Goal: Contribute content: Add original content to the website for others to see

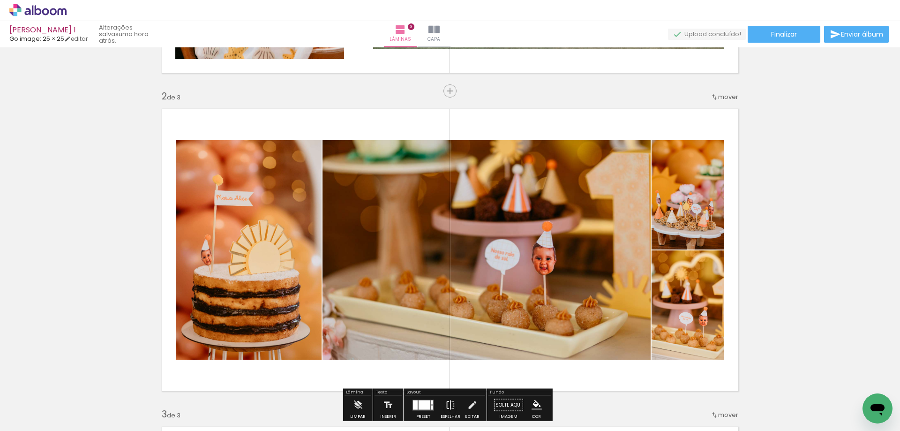
scroll to position [273, 0]
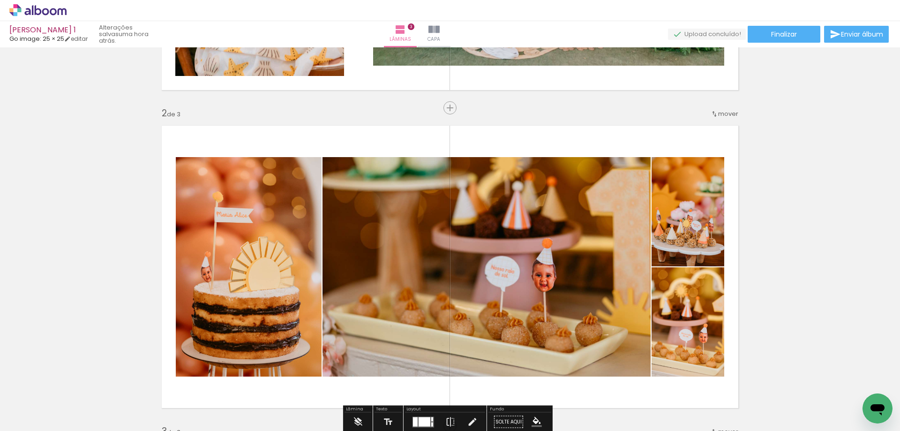
click at [45, 422] on span "Adicionar Fotos" at bounding box center [33, 425] width 28 height 10
click at [0, 0] on input "file" at bounding box center [0, 0] width 0 height 0
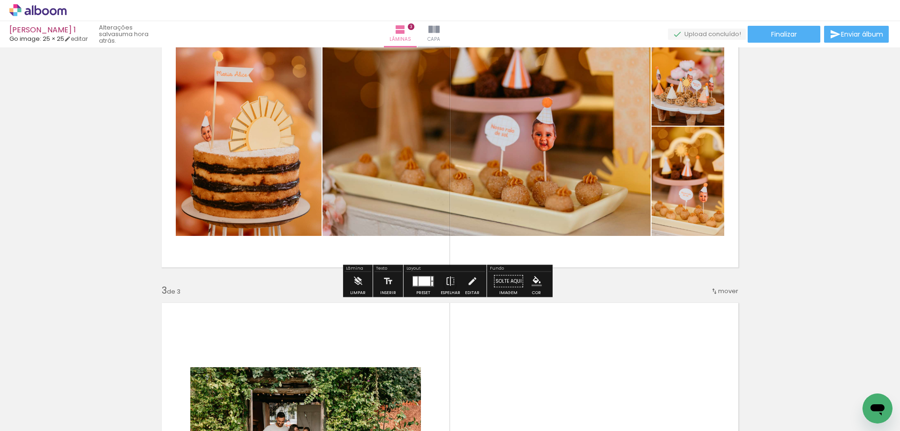
scroll to position [366, 0]
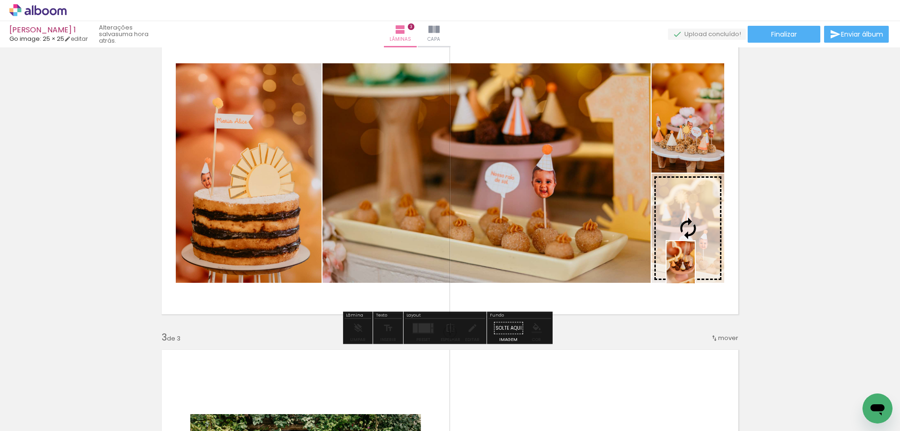
drag, startPoint x: 261, startPoint y: 392, endPoint x: 694, endPoint y: 269, distance: 450.0
click at [694, 269] on quentale-workspace at bounding box center [450, 215] width 900 height 431
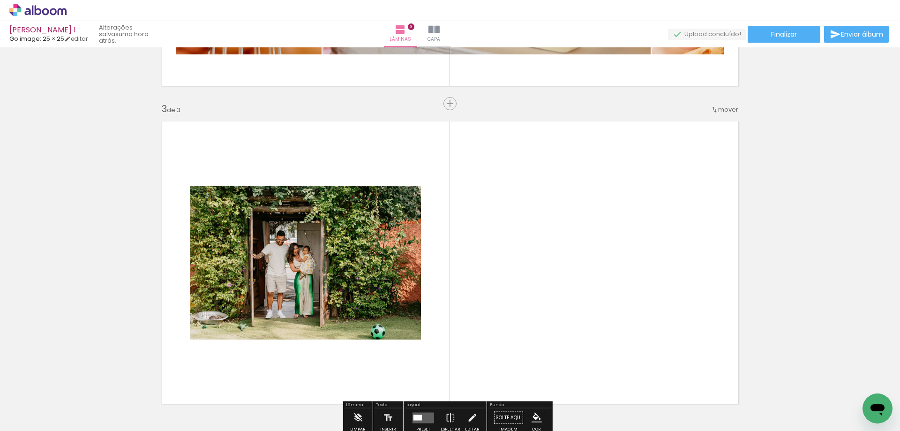
scroll to position [694, 0]
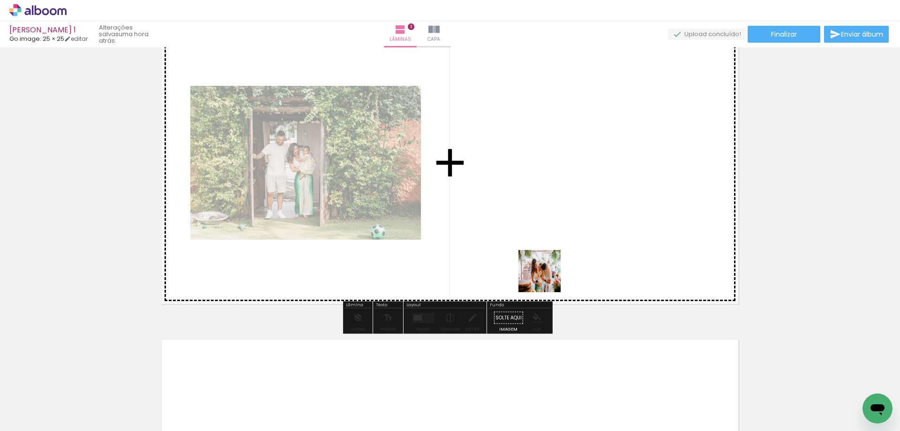
drag, startPoint x: 526, startPoint y: 397, endPoint x: 547, endPoint y: 276, distance: 123.1
click at [547, 276] on quentale-workspace at bounding box center [450, 215] width 900 height 431
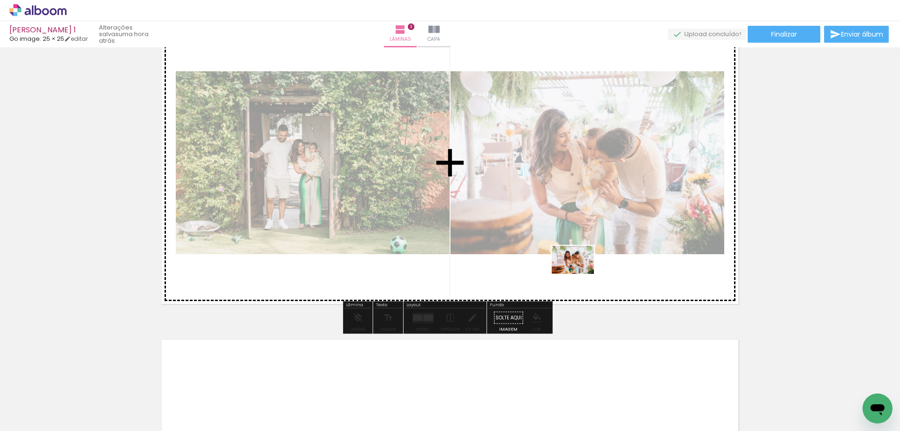
drag, startPoint x: 513, startPoint y: 409, endPoint x: 580, endPoint y: 338, distance: 97.4
click at [582, 268] on quentale-workspace at bounding box center [450, 215] width 900 height 431
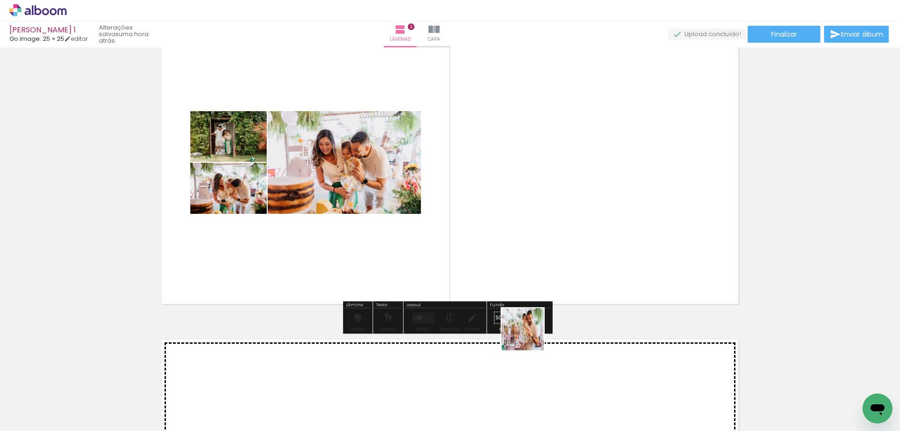
drag, startPoint x: 502, startPoint y: 402, endPoint x: 560, endPoint y: 263, distance: 150.6
click at [560, 263] on quentale-workspace at bounding box center [450, 215] width 900 height 431
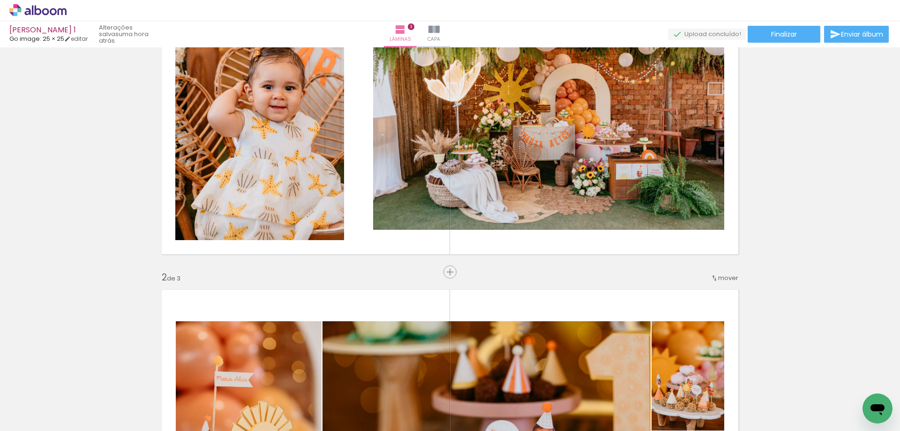
scroll to position [85, 0]
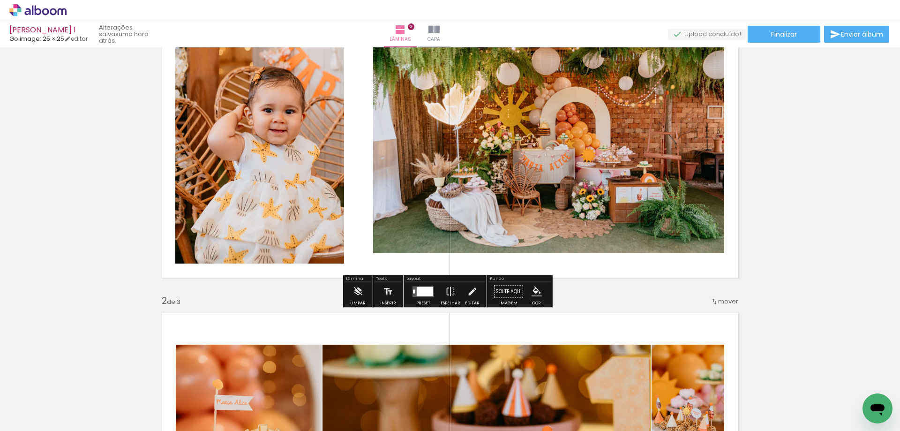
drag, startPoint x: 422, startPoint y: 291, endPoint x: 423, endPoint y: 285, distance: 6.3
click at [421, 291] on div at bounding box center [424, 290] width 16 height 9
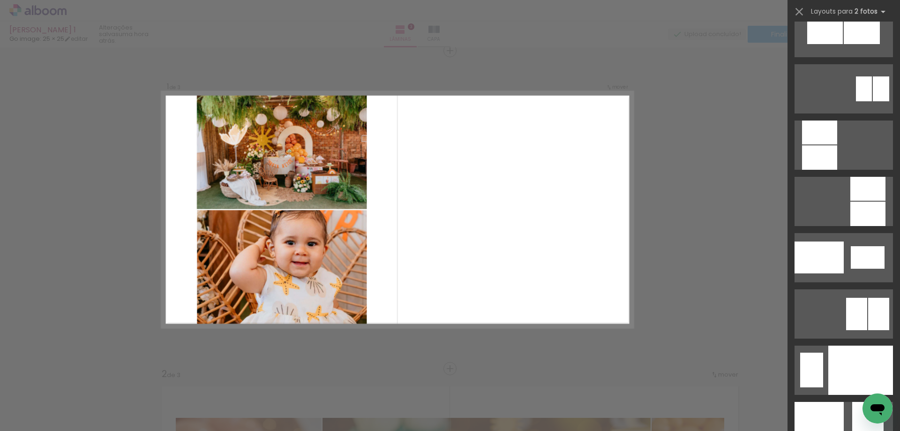
scroll to position [3607, 0]
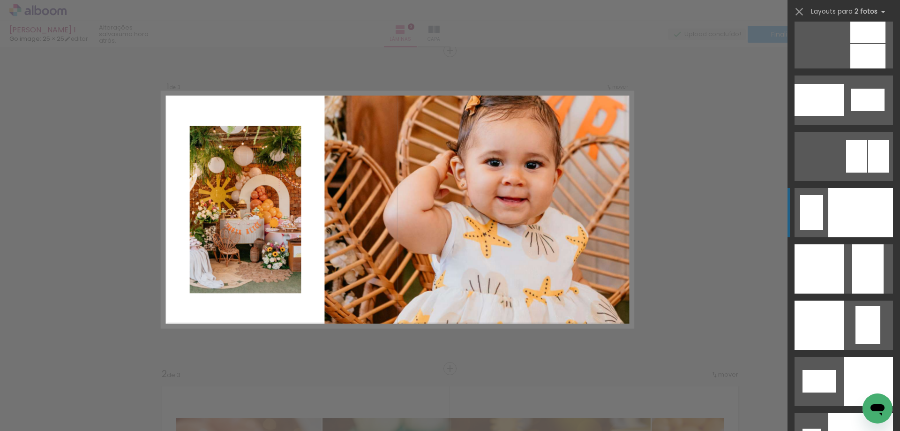
click at [856, 224] on div at bounding box center [860, 212] width 65 height 49
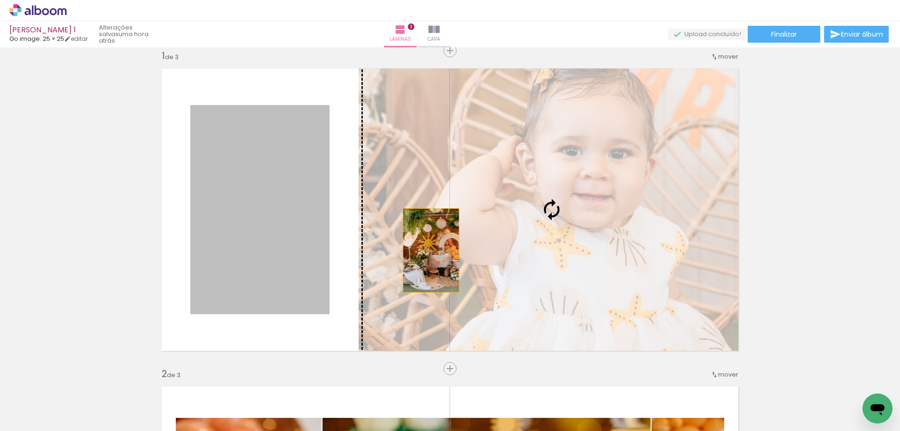
drag, startPoint x: 283, startPoint y: 243, endPoint x: 452, endPoint y: 256, distance: 169.2
click at [0, 0] on slot at bounding box center [0, 0] width 0 height 0
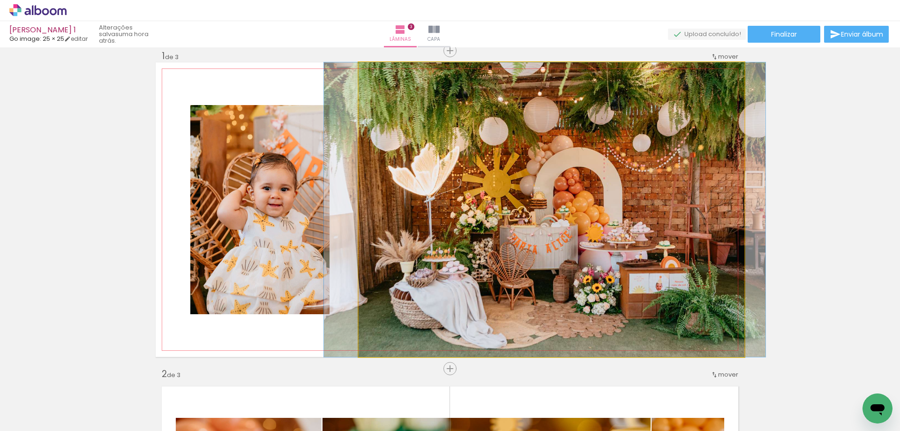
drag, startPoint x: 587, startPoint y: 239, endPoint x: 580, endPoint y: 245, distance: 8.6
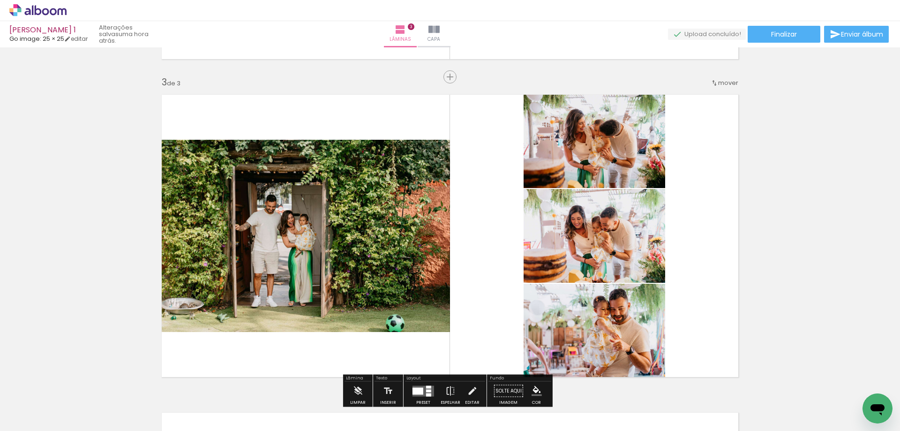
scroll to position [668, 0]
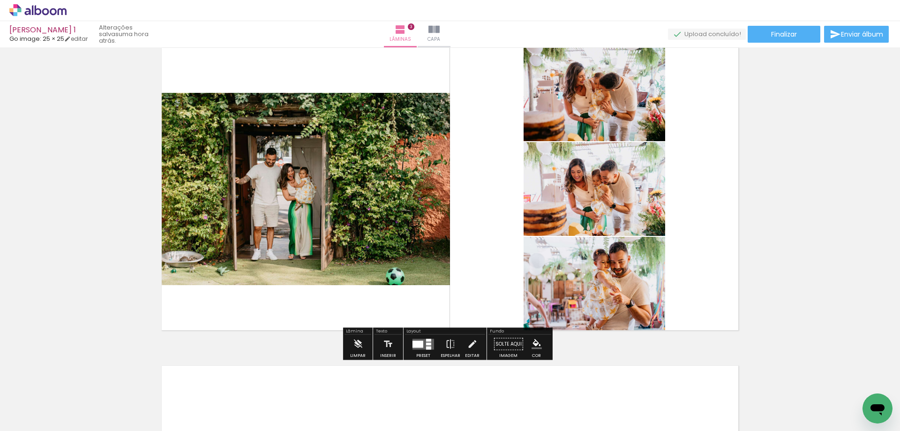
click at [414, 342] on div at bounding box center [417, 343] width 11 height 7
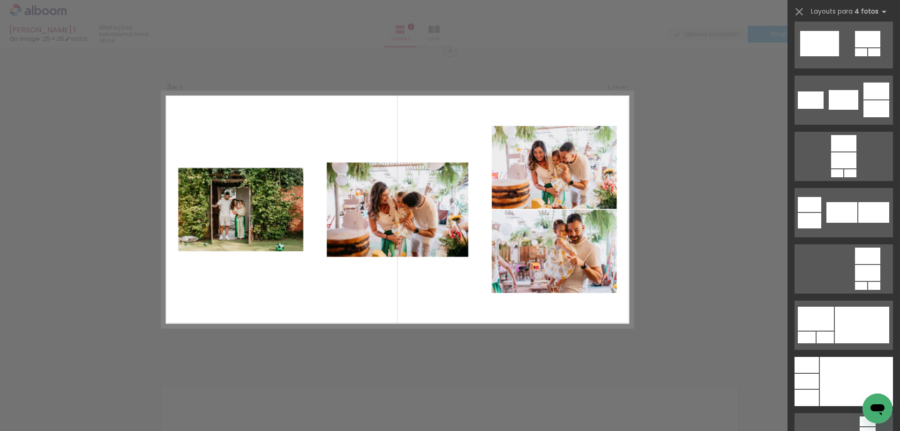
scroll to position [3233, 0]
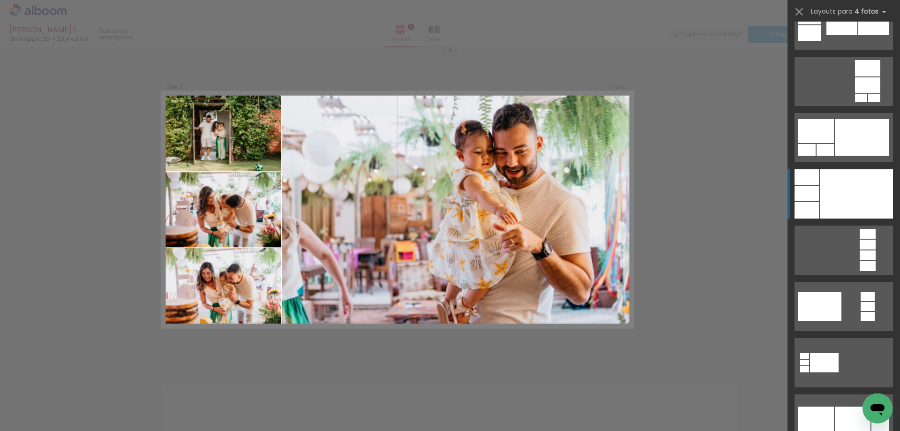
click at [855, 192] on div at bounding box center [855, 193] width 73 height 49
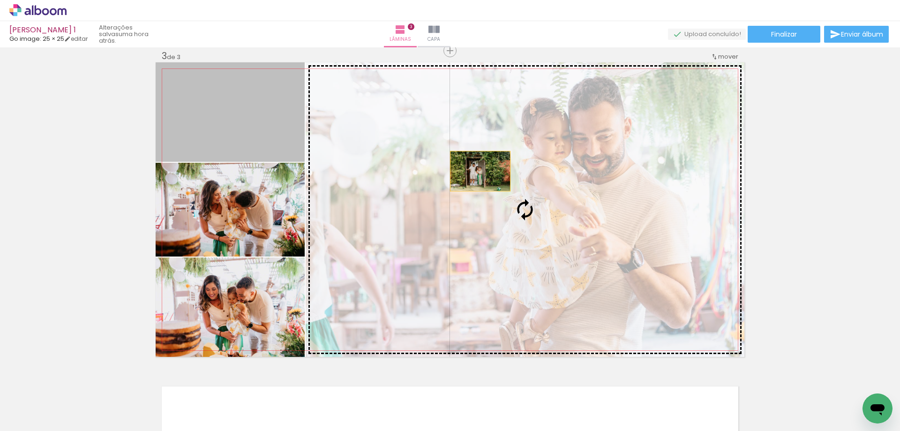
drag, startPoint x: 257, startPoint y: 105, endPoint x: 476, endPoint y: 171, distance: 229.0
click at [0, 0] on slot at bounding box center [0, 0] width 0 height 0
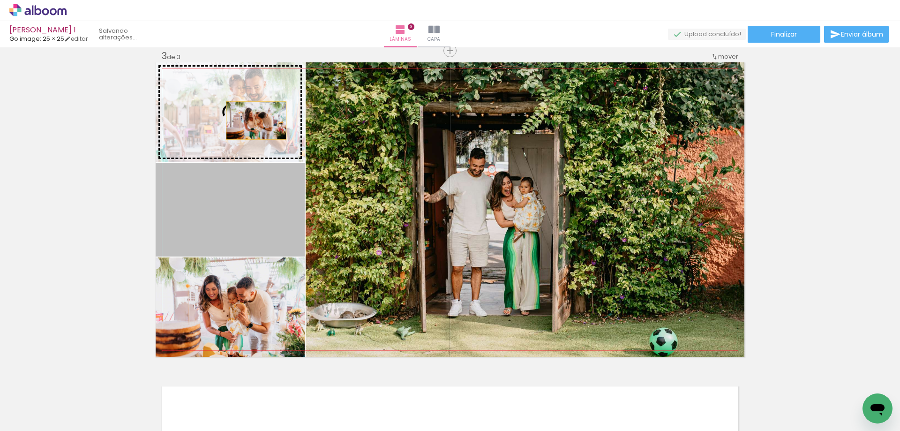
drag, startPoint x: 246, startPoint y: 204, endPoint x: 253, endPoint y: 120, distance: 83.6
click at [0, 0] on slot at bounding box center [0, 0] width 0 height 0
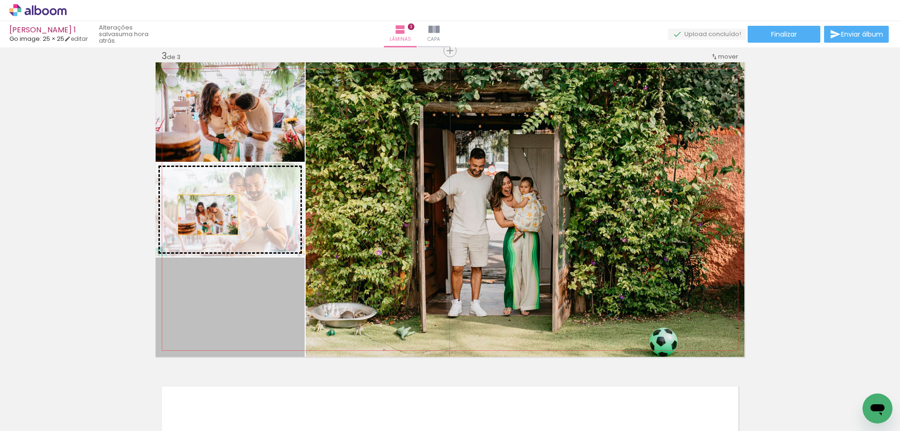
drag, startPoint x: 178, startPoint y: 290, endPoint x: 204, endPoint y: 215, distance: 80.3
click at [0, 0] on slot at bounding box center [0, 0] width 0 height 0
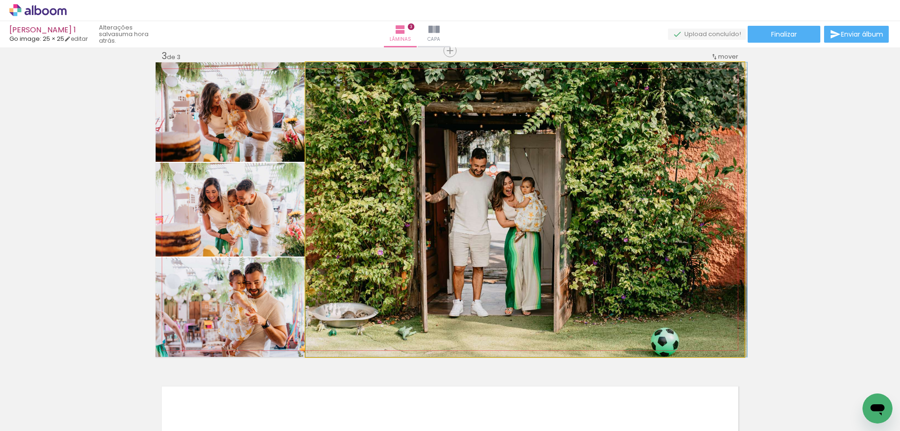
drag, startPoint x: 567, startPoint y: 241, endPoint x: 580, endPoint y: 229, distance: 17.2
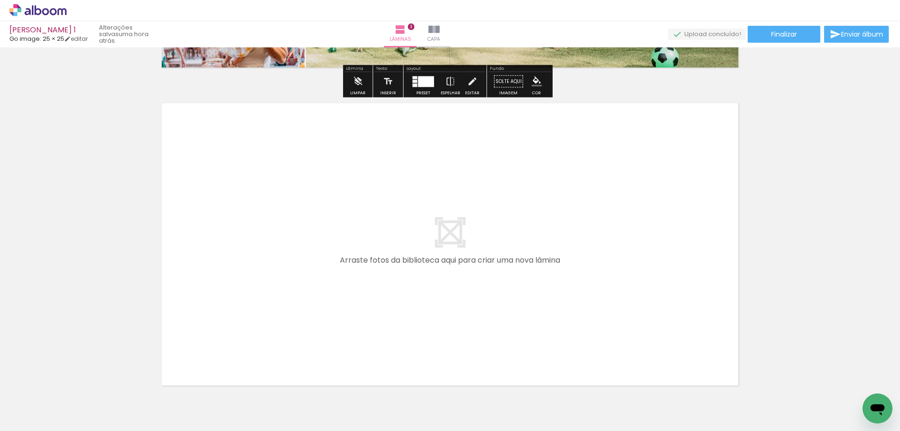
scroll to position [975, 0]
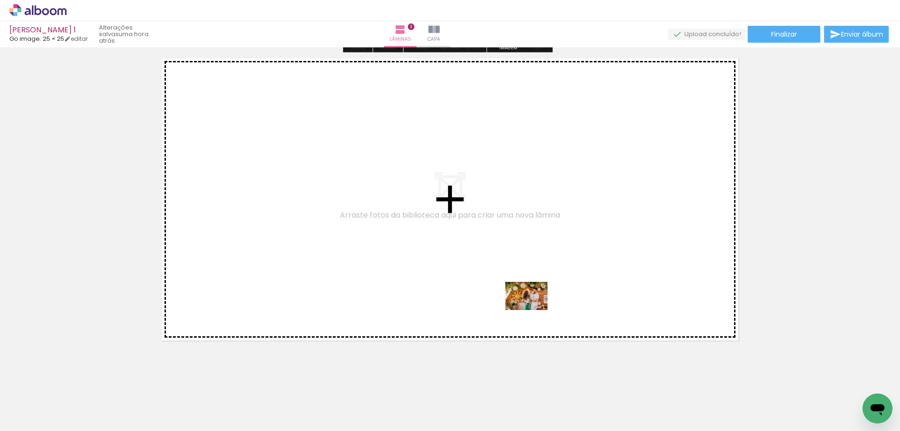
drag, startPoint x: 525, startPoint y: 403, endPoint x: 533, endPoint y: 310, distance: 93.6
click at [533, 310] on quentale-workspace at bounding box center [450, 215] width 900 height 431
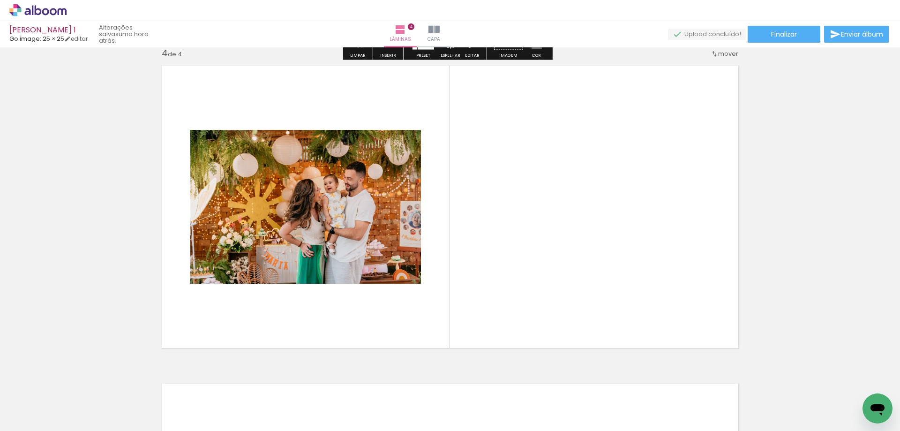
scroll to position [965, 0]
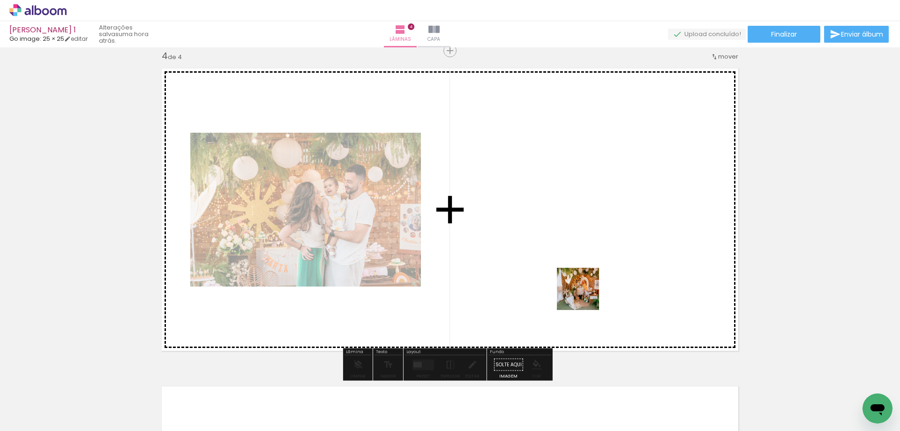
drag, startPoint x: 526, startPoint y: 399, endPoint x: 585, endPoint y: 296, distance: 118.8
click at [585, 296] on quentale-workspace at bounding box center [450, 215] width 900 height 431
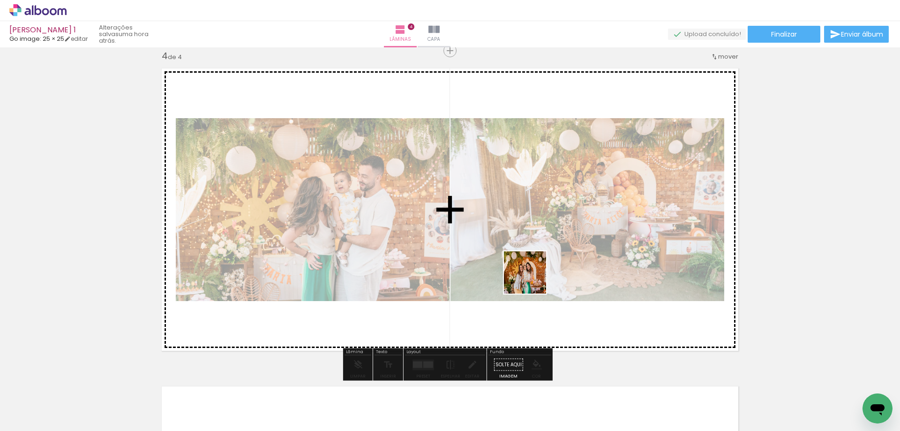
drag, startPoint x: 501, startPoint y: 401, endPoint x: 532, endPoint y: 278, distance: 126.6
click at [532, 278] on quentale-workspace at bounding box center [450, 215] width 900 height 431
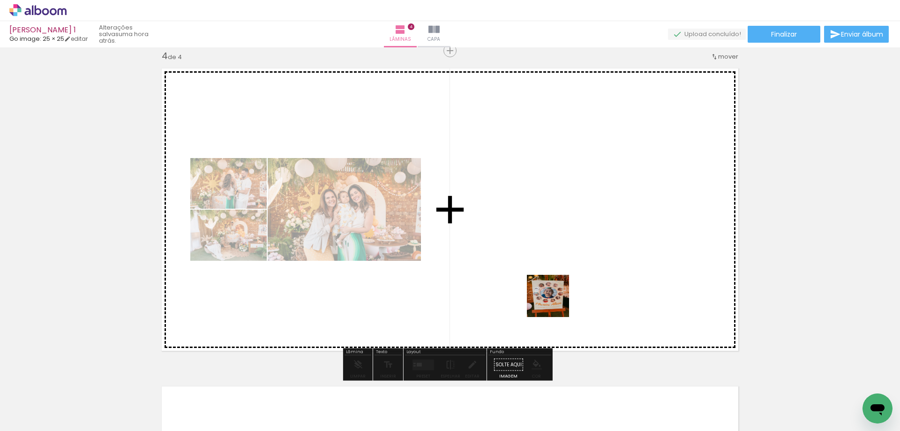
drag, startPoint x: 524, startPoint y: 397, endPoint x: 573, endPoint y: 255, distance: 149.6
click at [573, 255] on quentale-workspace at bounding box center [450, 215] width 900 height 431
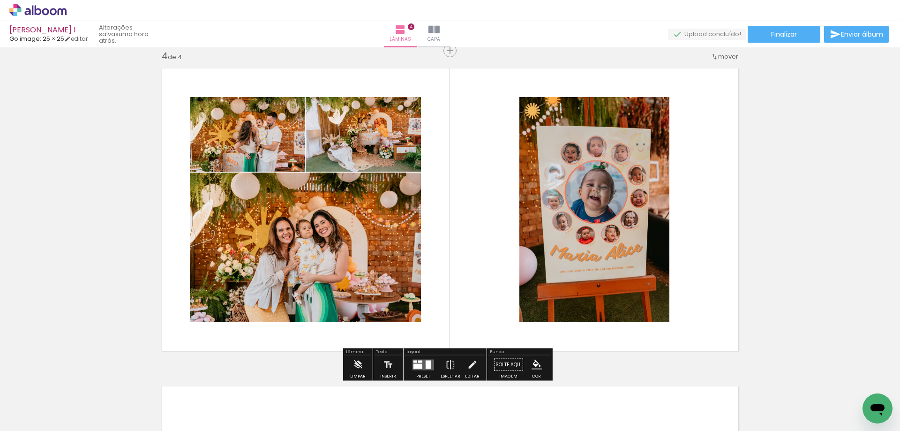
click at [44, 426] on span "Adicionar Fotos" at bounding box center [33, 425] width 28 height 10
click at [0, 0] on input "file" at bounding box center [0, 0] width 0 height 0
click at [36, 420] on span "Adicionar Fotos" at bounding box center [33, 425] width 28 height 10
click at [0, 0] on input "file" at bounding box center [0, 0] width 0 height 0
